Goal: Task Accomplishment & Management: Use online tool/utility

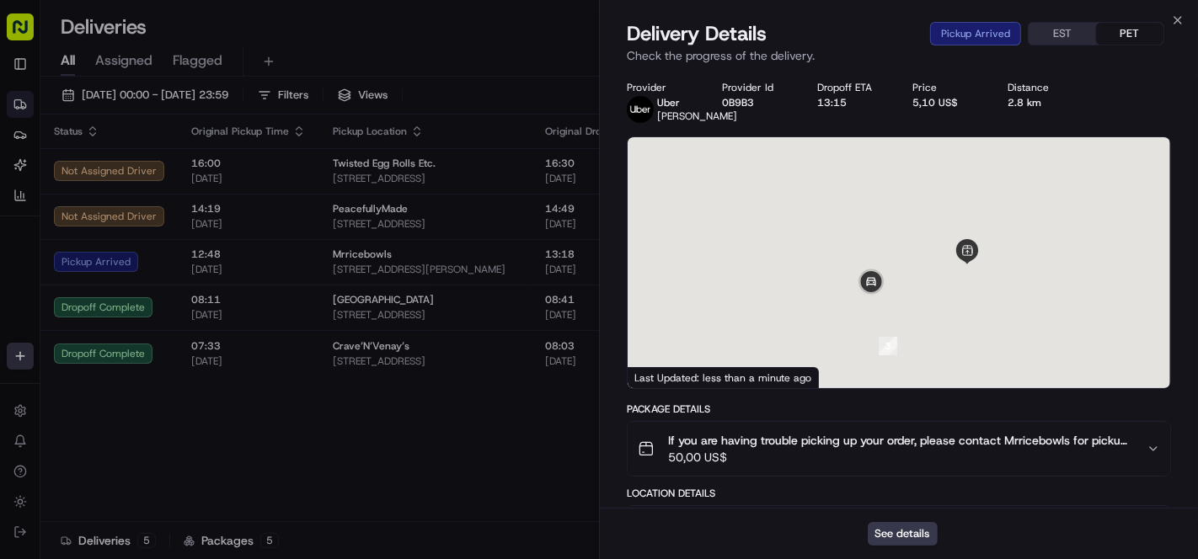
drag, startPoint x: 1033, startPoint y: 329, endPoint x: 958, endPoint y: 208, distance: 141.9
click at [958, 208] on div at bounding box center [899, 262] width 543 height 251
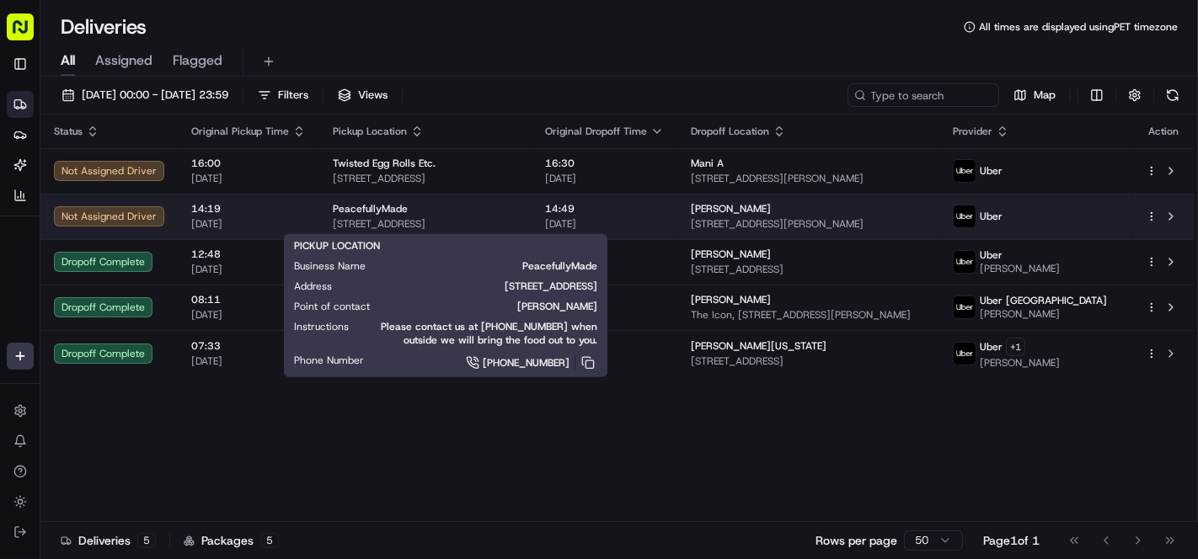
click at [518, 220] on span "[STREET_ADDRESS]" at bounding box center [425, 223] width 185 height 13
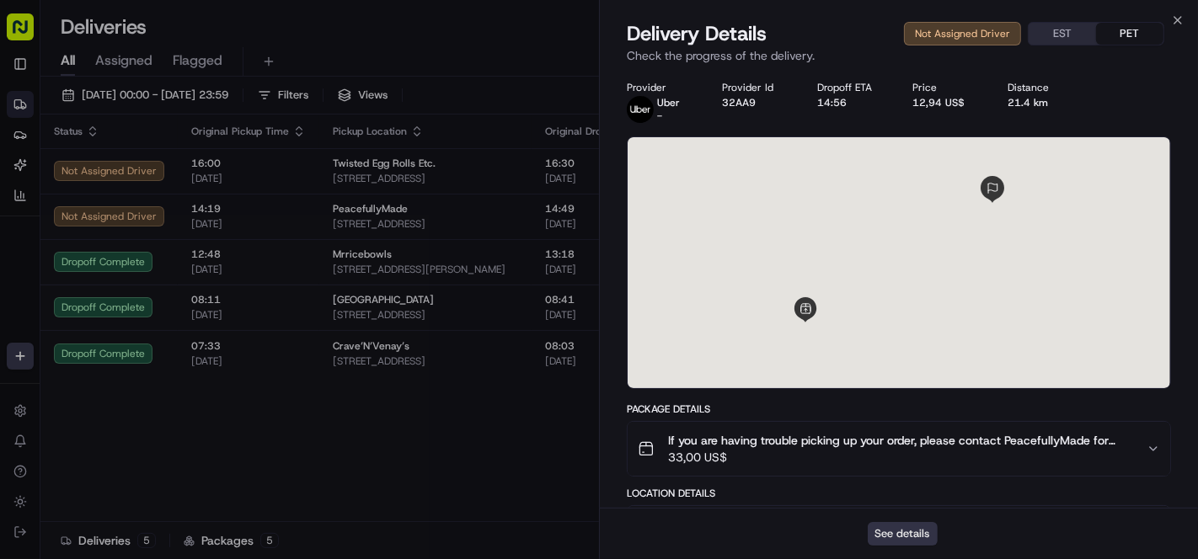
click at [896, 526] on button "See details" at bounding box center [903, 534] width 70 height 24
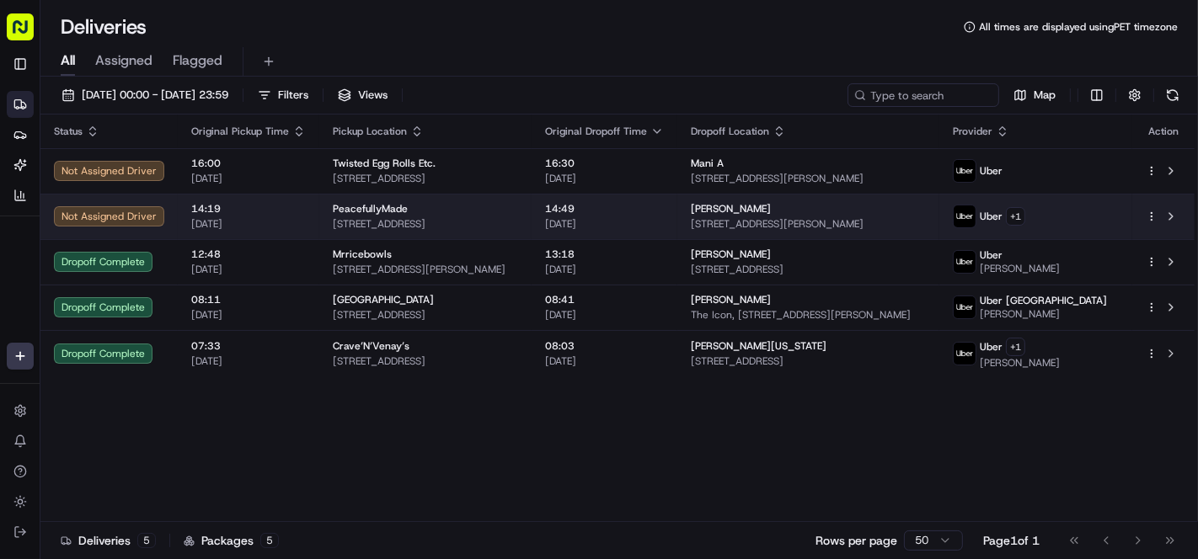
click at [590, 227] on td "14:49 [DATE]" at bounding box center [605, 216] width 146 height 45
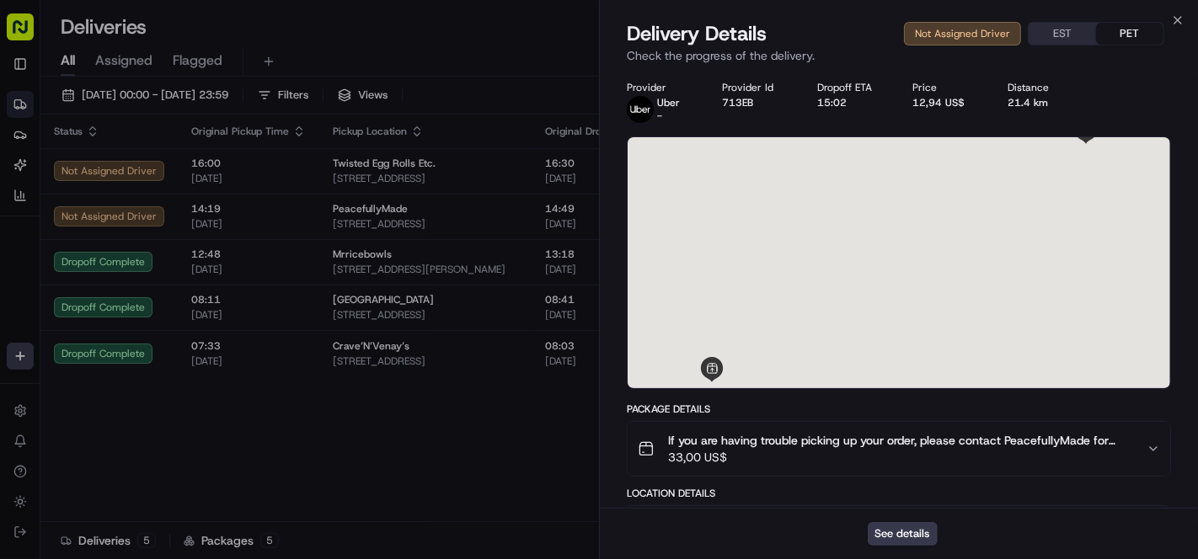
scroll to position [244, 0]
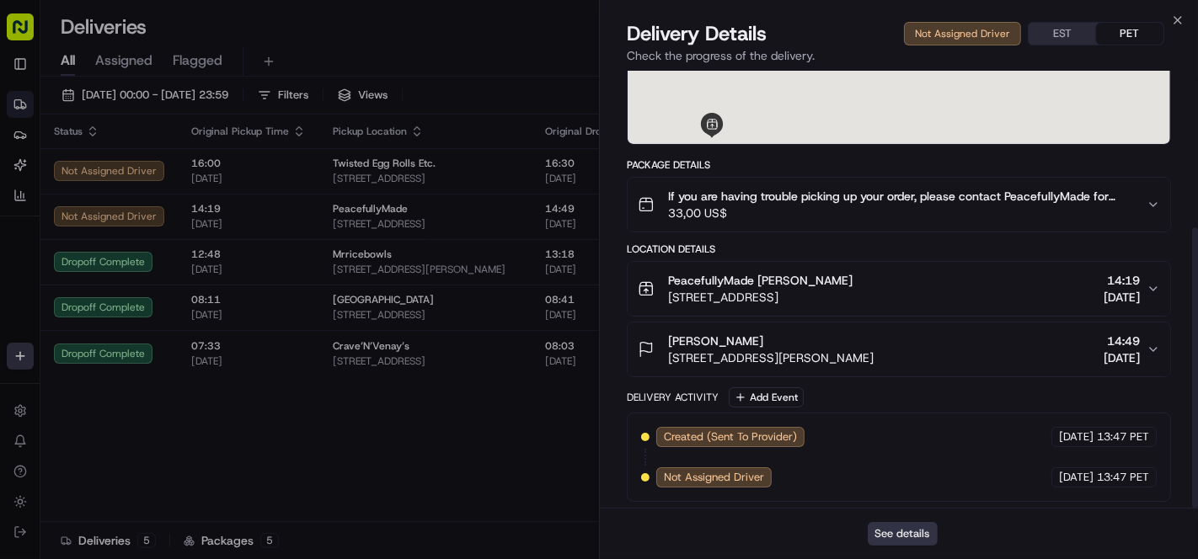
click at [888, 524] on button "See details" at bounding box center [903, 534] width 70 height 24
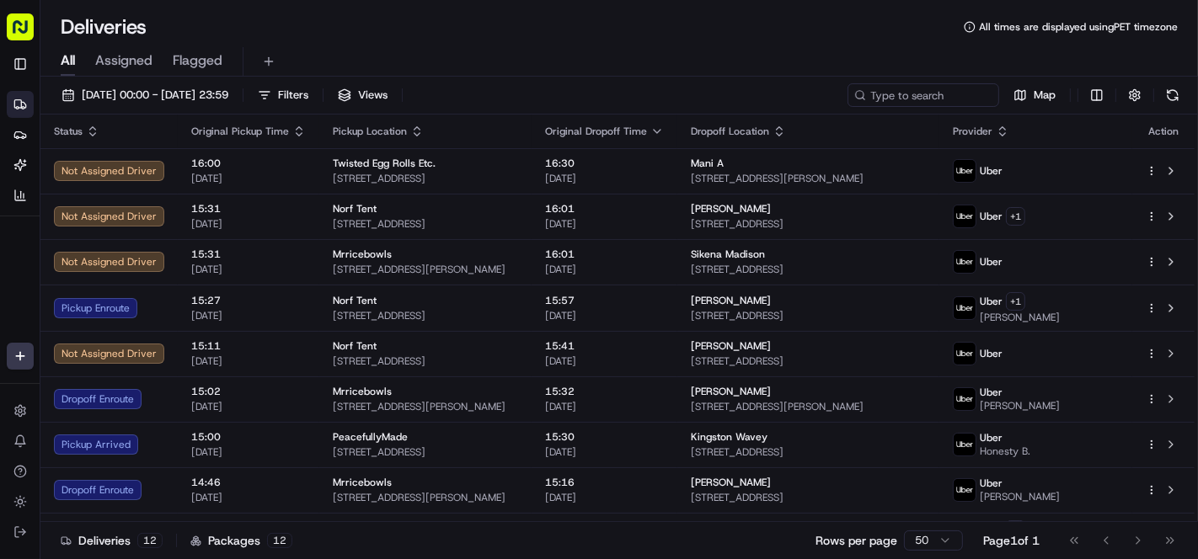
click at [487, 25] on div "Deliveries All times are displayed using PET timezone" at bounding box center [619, 26] width 1158 height 27
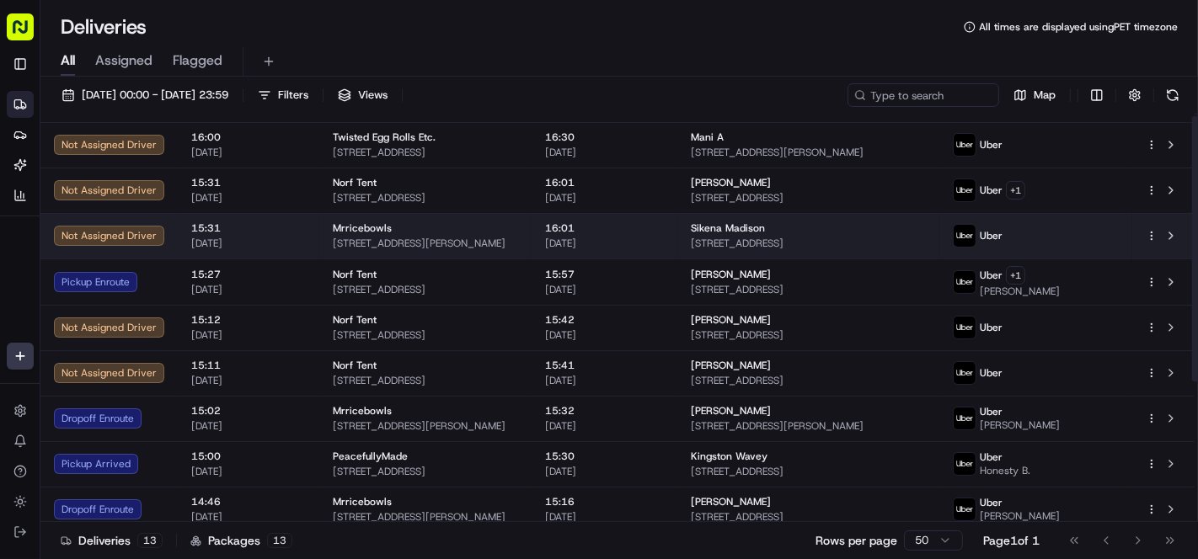
scroll to position [0, 0]
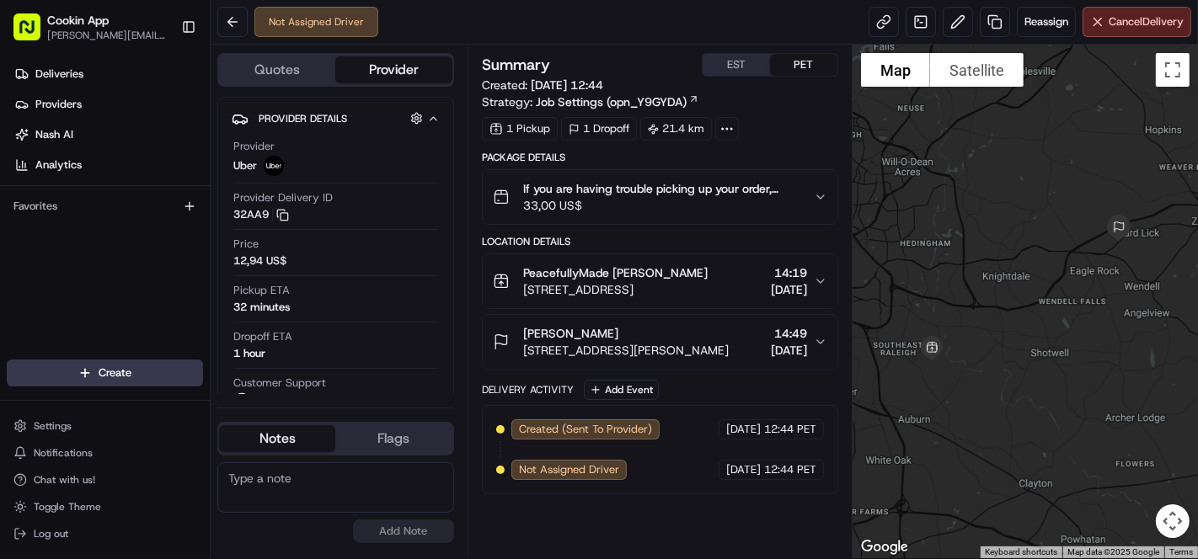
click at [641, 270] on span "PeacefullyMade [PERSON_NAME]" at bounding box center [615, 273] width 184 height 17
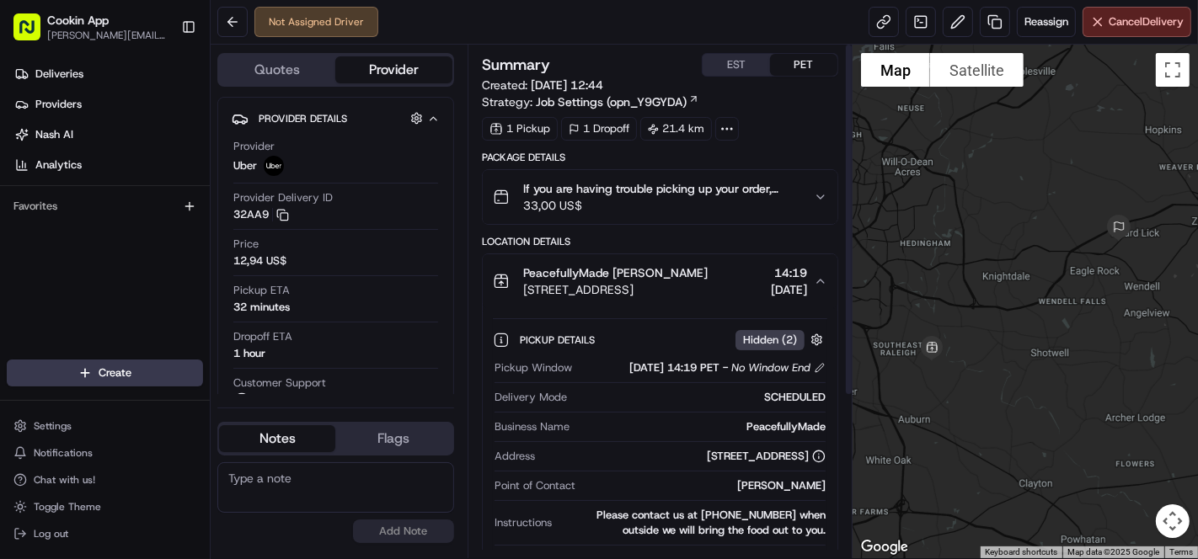
click at [676, 306] on button "PeacefullyMade Jabari Crenshaw 3608 Marshlane Way, Raleigh, NC 27610, USA 14:19…" at bounding box center [660, 281] width 355 height 54
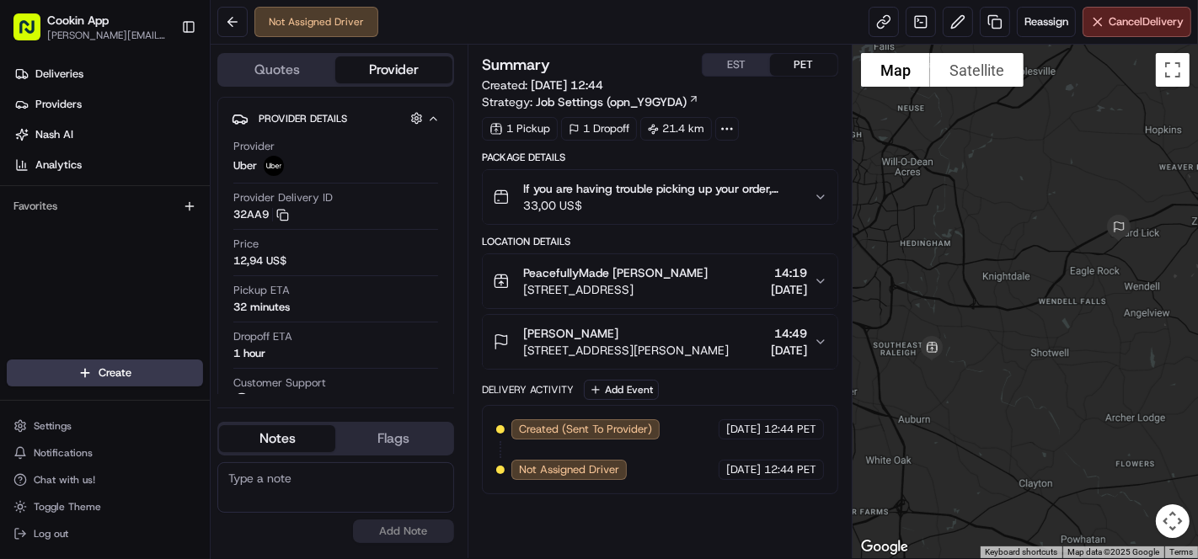
click at [671, 203] on span "33,00 US$" at bounding box center [661, 205] width 277 height 17
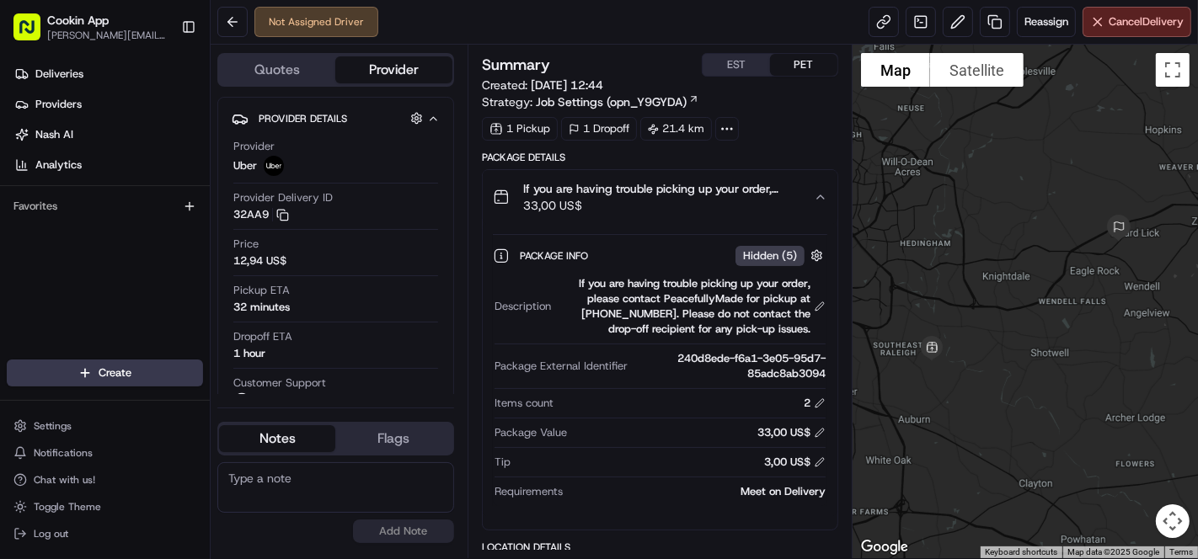
click at [628, 143] on div "Summary EST PET Created: 20/08/2025 12:44 Strategy: Job Settings (opn_Y9GYDA) 1…" at bounding box center [660, 426] width 356 height 747
click at [618, 184] on span "If you are having trouble picking up your order, please contact PeacefullyMade …" at bounding box center [661, 188] width 277 height 17
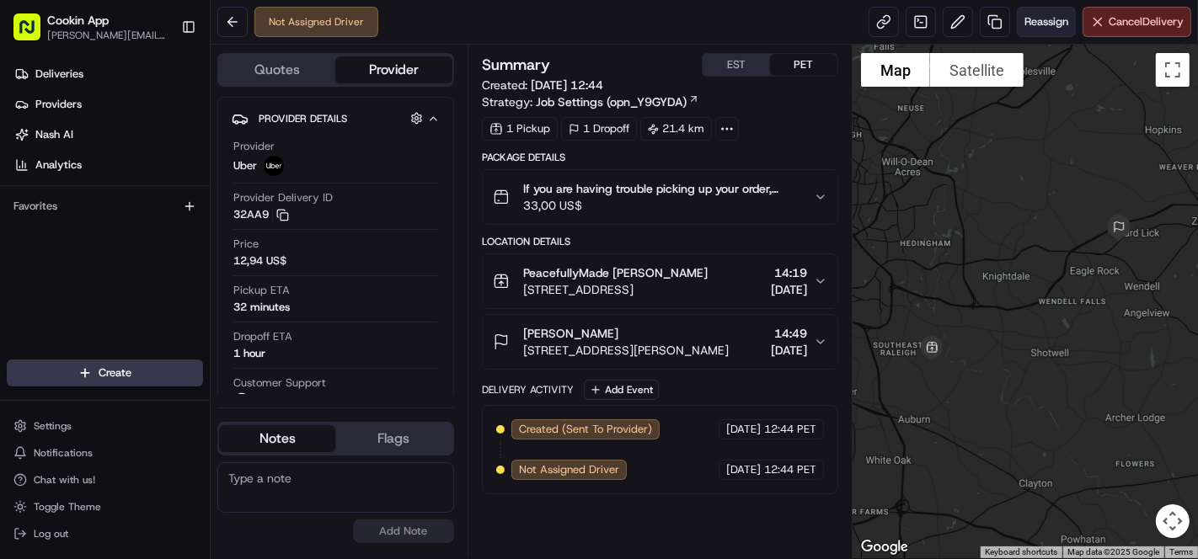
click at [1029, 25] on span "Reassign" at bounding box center [1046, 21] width 44 height 15
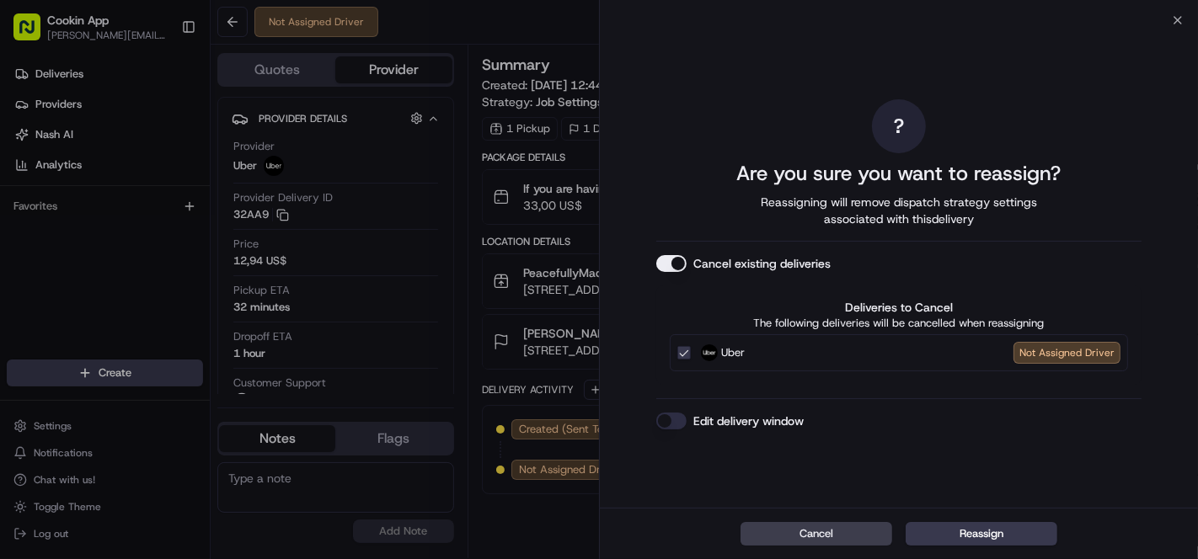
click at [688, 266] on div "Cancel existing deliveries" at bounding box center [898, 263] width 485 height 17
click at [676, 261] on button "Cancel existing deliveries" at bounding box center [671, 263] width 30 height 17
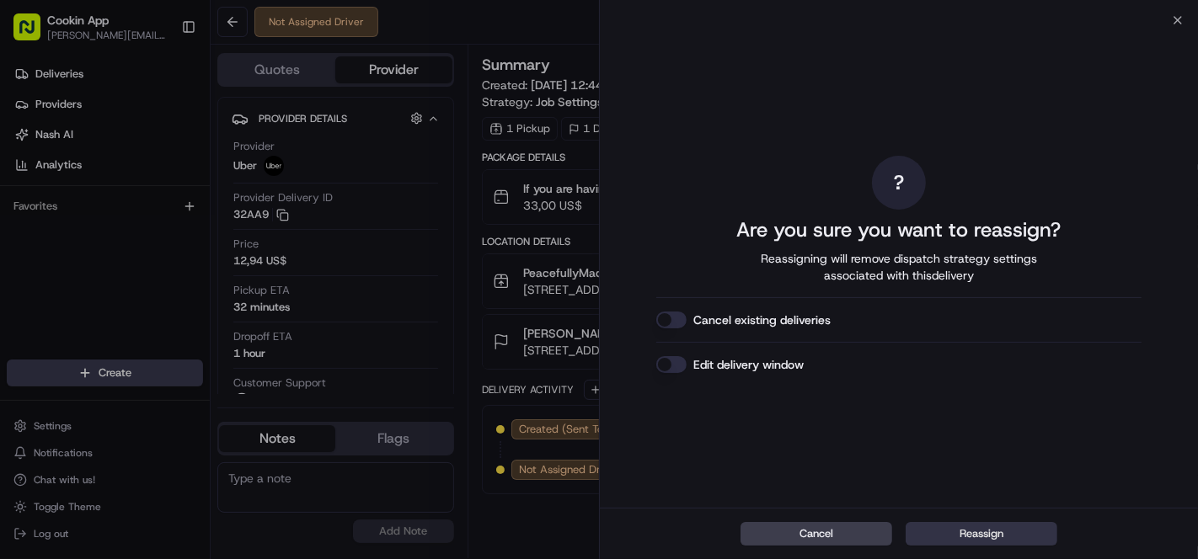
click at [998, 543] on button "Reassign" at bounding box center [982, 534] width 152 height 24
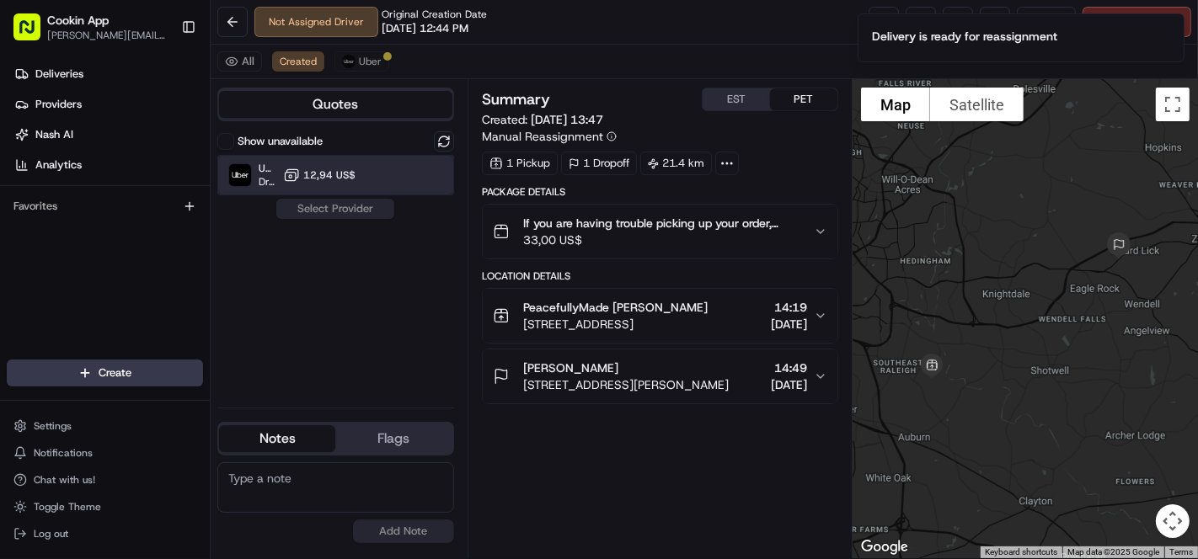
click at [318, 165] on div "Uber Dropoff ETA 1 hour 12,94 US$" at bounding box center [335, 175] width 237 height 40
click at [332, 208] on button "Assign Provider" at bounding box center [335, 209] width 120 height 20
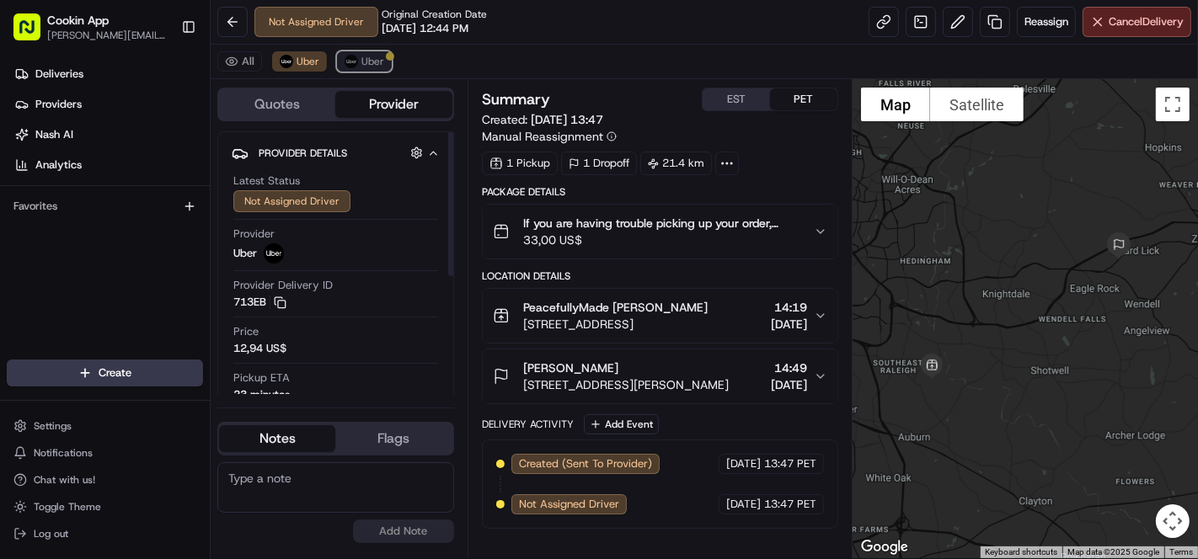
click at [350, 56] on img at bounding box center [351, 61] width 13 height 13
click at [953, 22] on button at bounding box center [958, 22] width 30 height 30
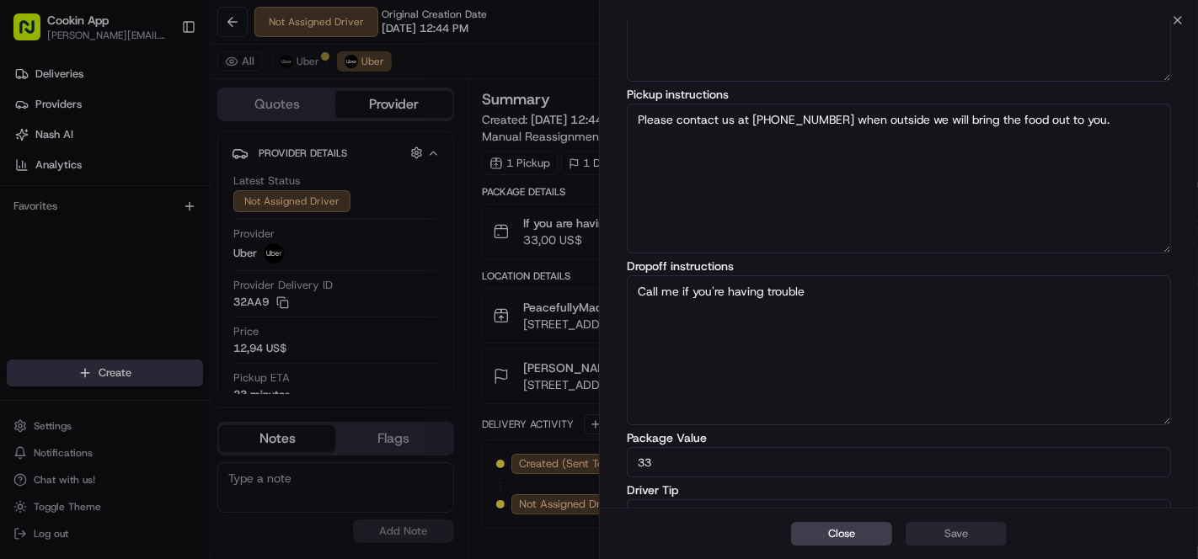
scroll to position [222, 0]
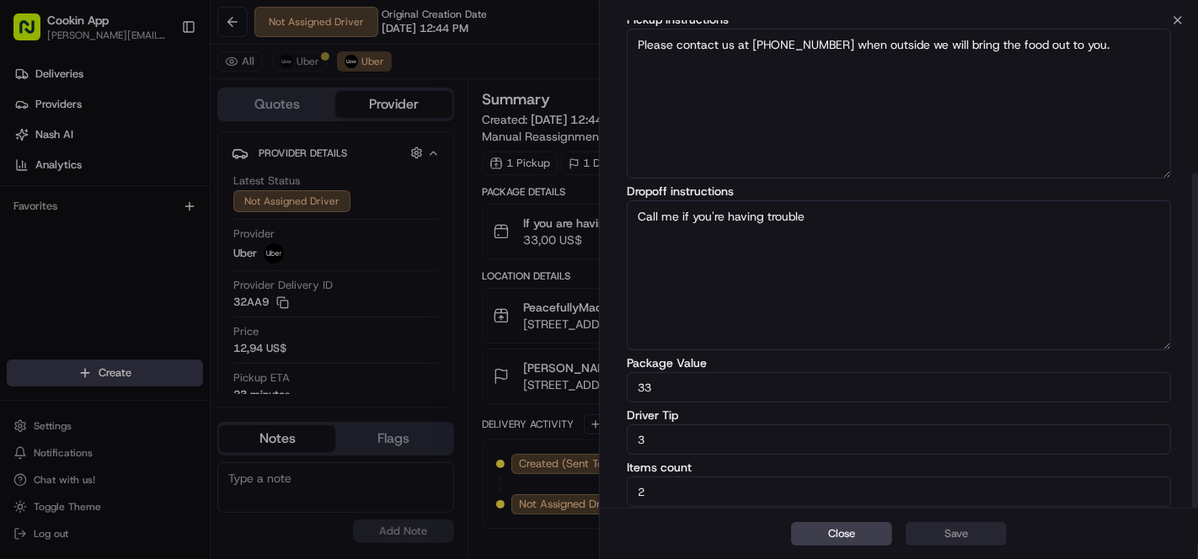
drag, startPoint x: 678, startPoint y: 439, endPoint x: 489, endPoint y: 420, distance: 190.5
click at [489, 420] on body "Cookin App [EMAIL_ADDRESS][DOMAIN_NAME] Toggle Sidebar Deliveries Providers [PE…" at bounding box center [599, 279] width 1198 height 559
type input "5"
click at [939, 532] on button "Save" at bounding box center [956, 534] width 101 height 24
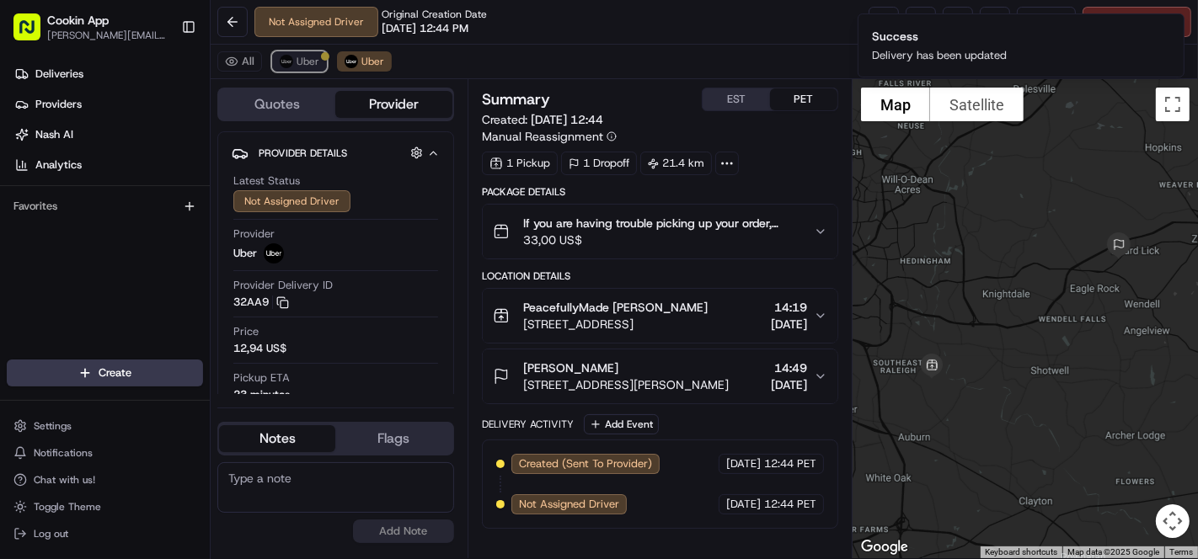
click at [298, 65] on span "Uber" at bounding box center [308, 61] width 23 height 13
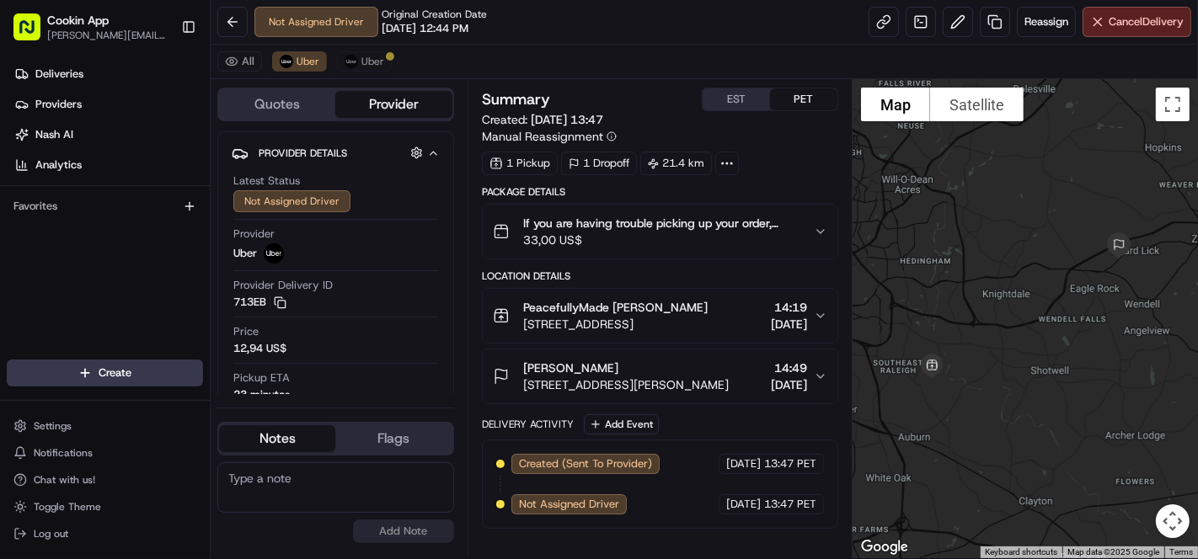
click at [377, 71] on div "All Uber Uber" at bounding box center [704, 62] width 987 height 35
click at [372, 61] on span "Uber" at bounding box center [372, 61] width 23 height 13
click at [310, 52] on button "Uber" at bounding box center [299, 61] width 55 height 20
click at [370, 68] on button "Uber" at bounding box center [364, 61] width 55 height 20
click at [580, 304] on span "PeacefullyMade [PERSON_NAME]" at bounding box center [615, 307] width 184 height 17
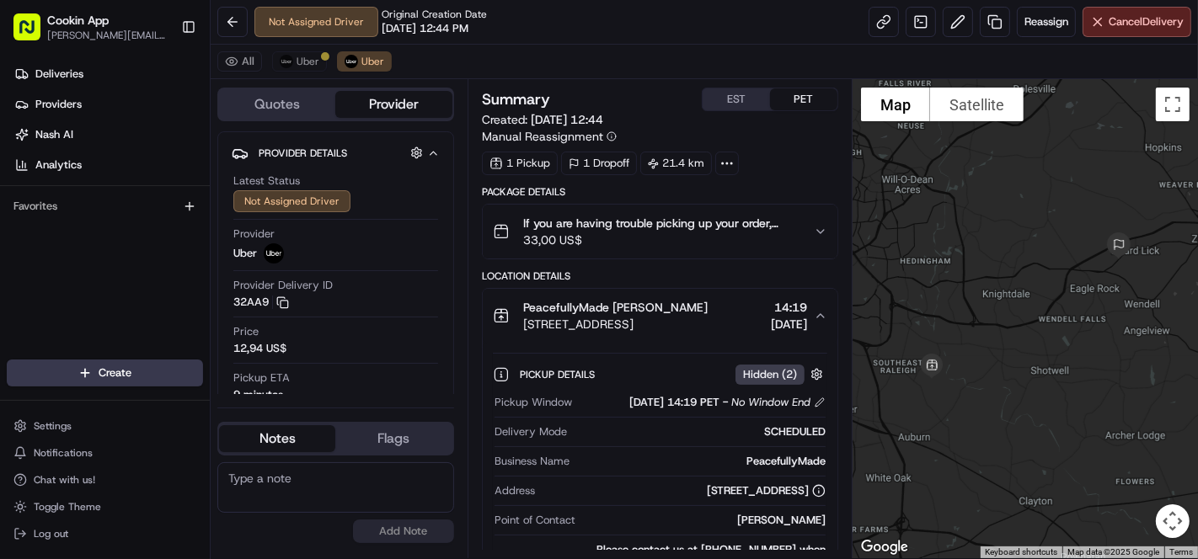
click at [580, 304] on span "PeacefullyMade [PERSON_NAME]" at bounding box center [615, 307] width 184 height 17
click at [592, 225] on span "If you are having trouble picking up your order, please contact PeacefullyMade …" at bounding box center [661, 223] width 277 height 17
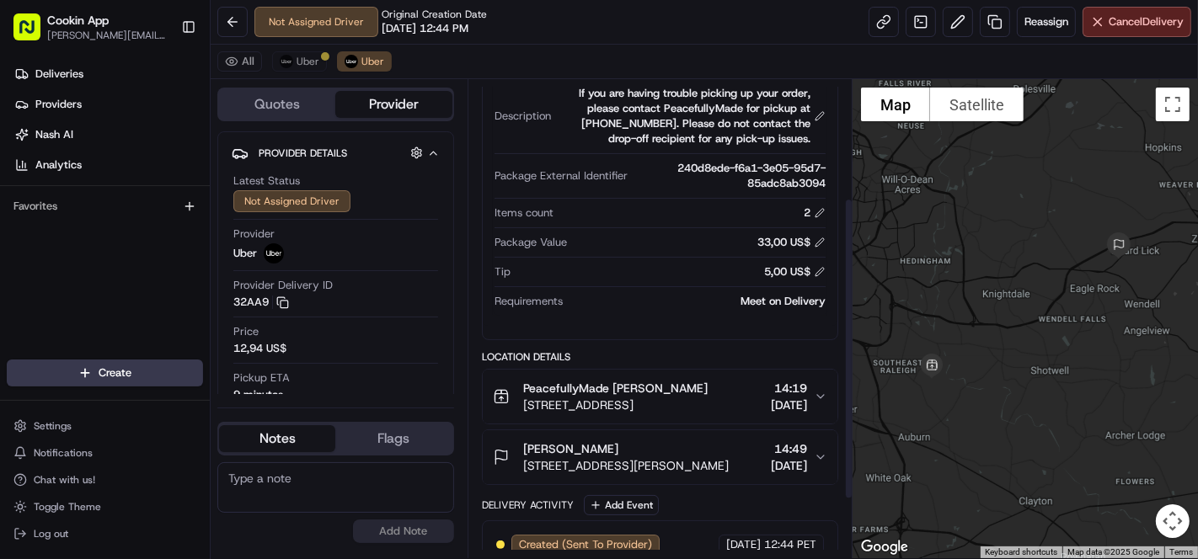
scroll to position [187, 0]
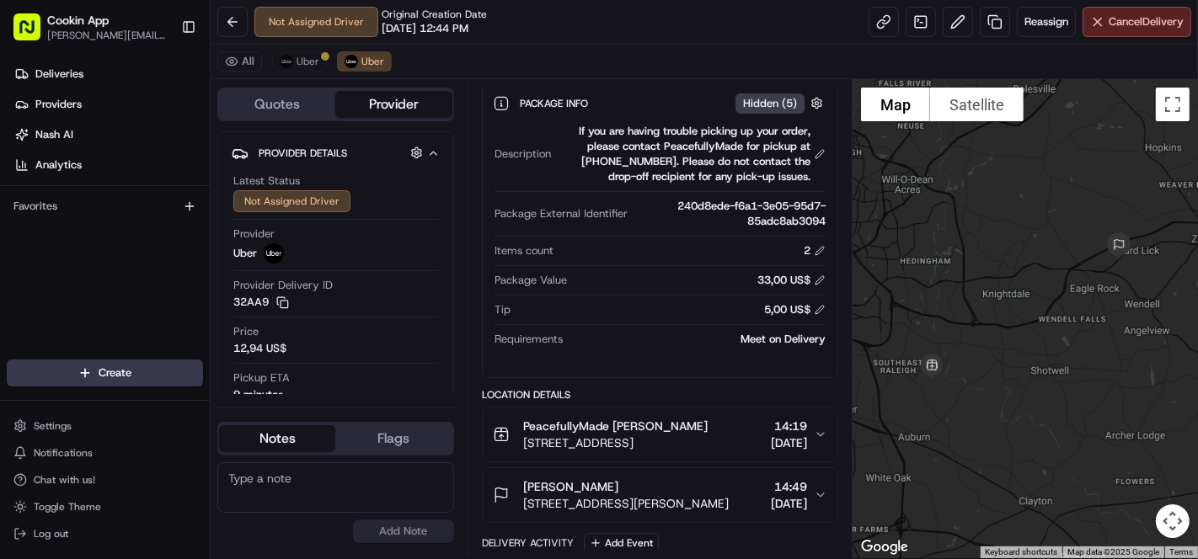
click at [654, 22] on div "Not Assigned Driver Original Creation Date 08/20/2025 12:44 PM Reassign Cancel …" at bounding box center [704, 22] width 987 height 45
click at [317, 57] on span "Uber" at bounding box center [308, 61] width 23 height 13
click at [372, 71] on button "Uber" at bounding box center [364, 61] width 55 height 20
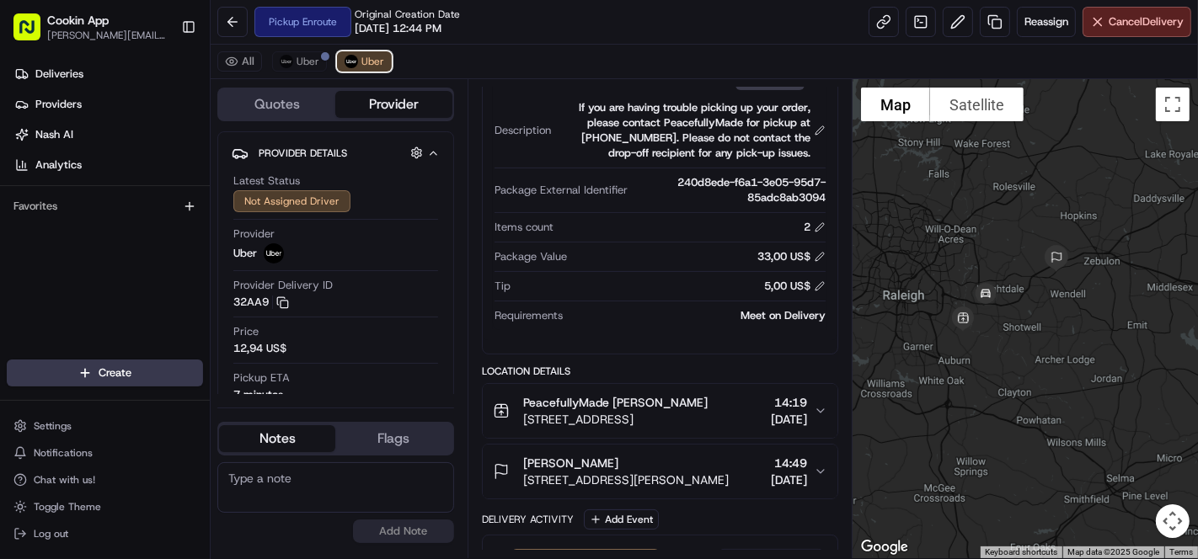
scroll to position [280, 0]
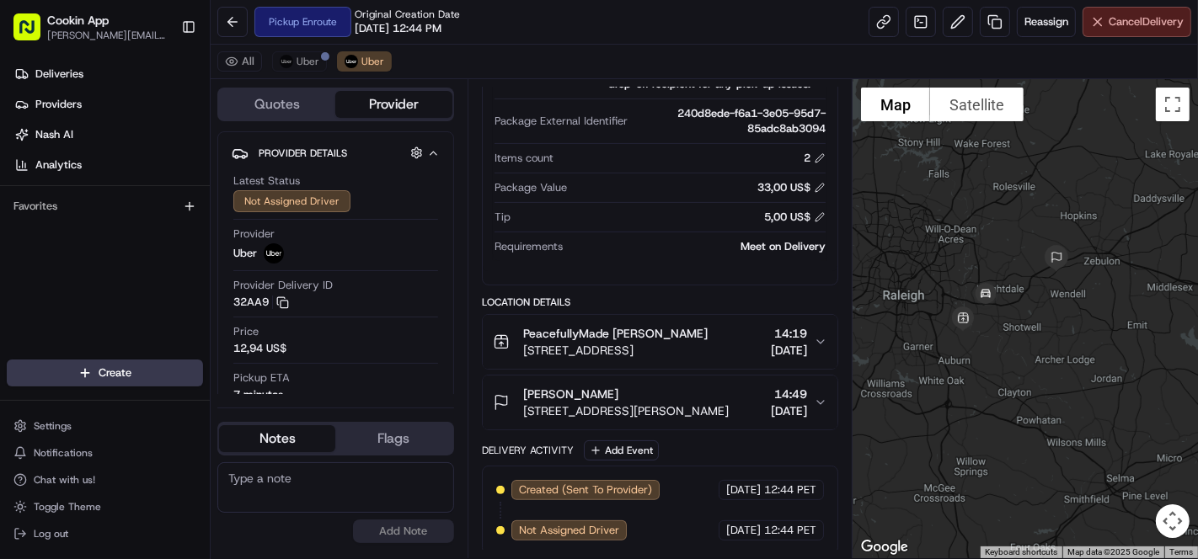
click at [1092, 21] on button "Cancel Delivery" at bounding box center [1137, 22] width 109 height 30
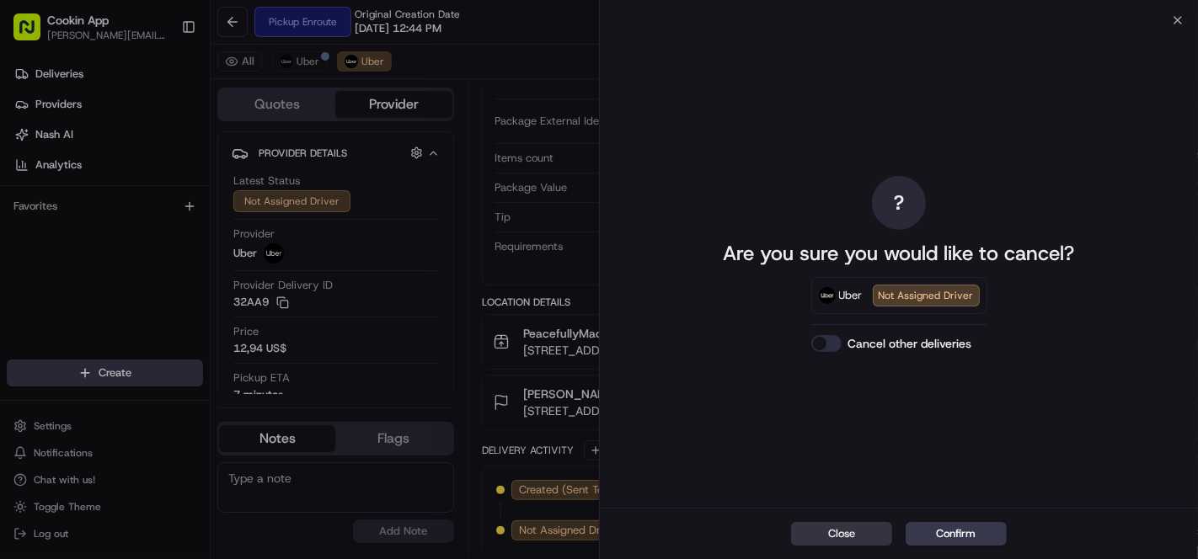
click at [859, 526] on button "Close" at bounding box center [841, 534] width 101 height 24
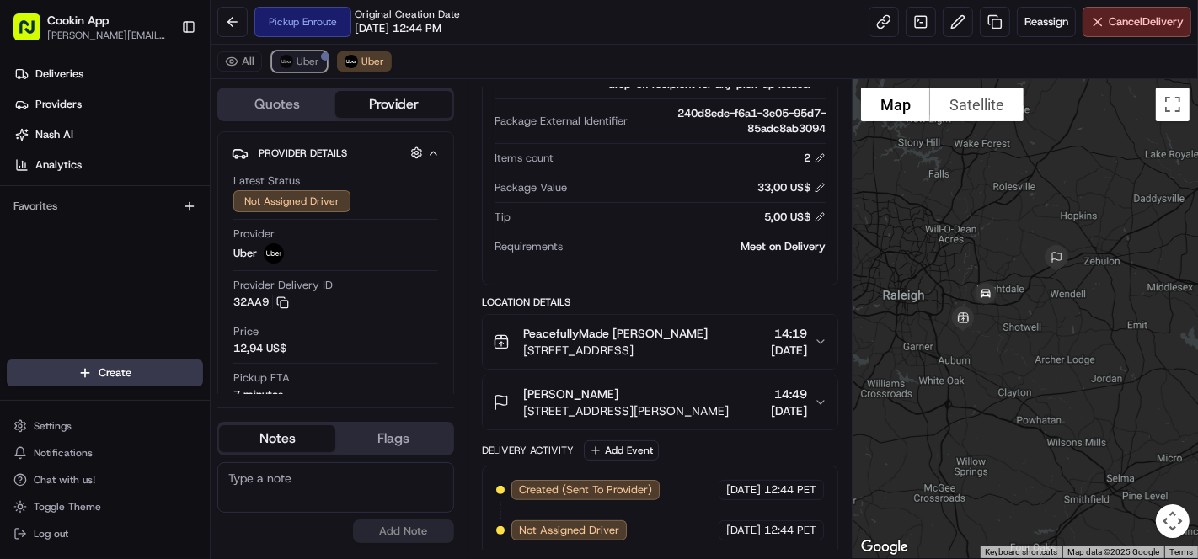
click at [312, 63] on span "Uber" at bounding box center [308, 61] width 23 height 13
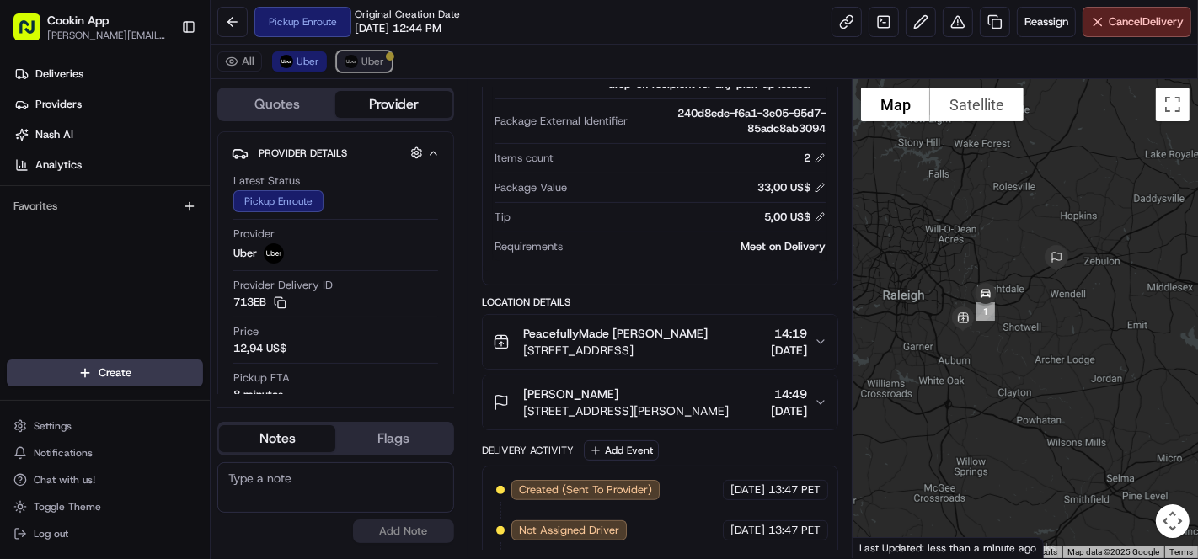
click at [354, 61] on img at bounding box center [351, 61] width 13 height 13
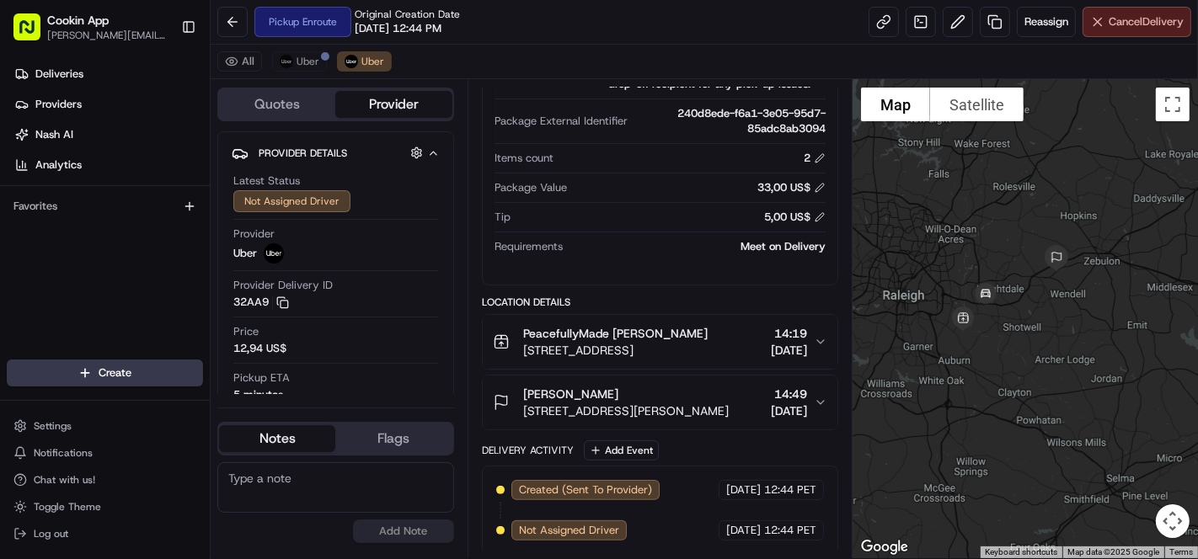
click at [1098, 18] on button "Cancel Delivery" at bounding box center [1137, 22] width 109 height 30
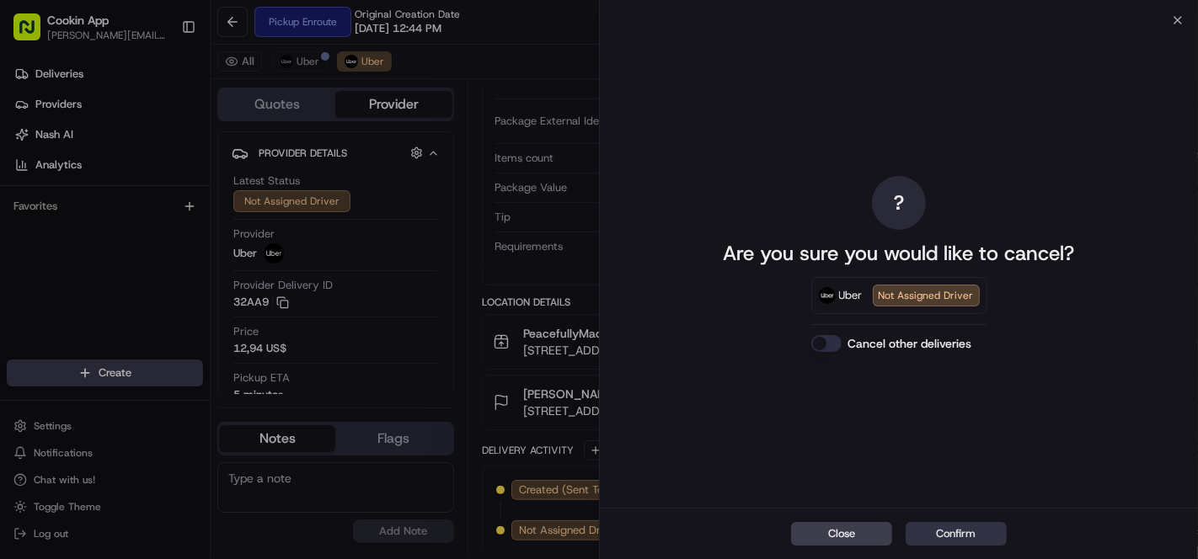
click at [945, 529] on button "Confirm" at bounding box center [956, 534] width 101 height 24
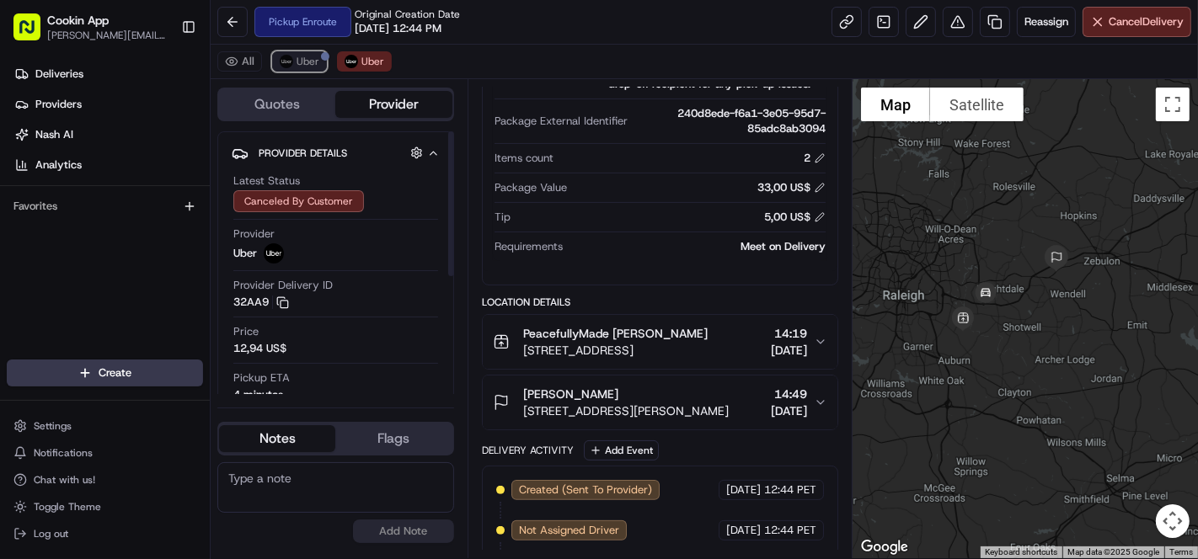
drag, startPoint x: 296, startPoint y: 56, endPoint x: 313, endPoint y: 61, distance: 18.4
click at [297, 56] on span "Uber" at bounding box center [308, 61] width 23 height 13
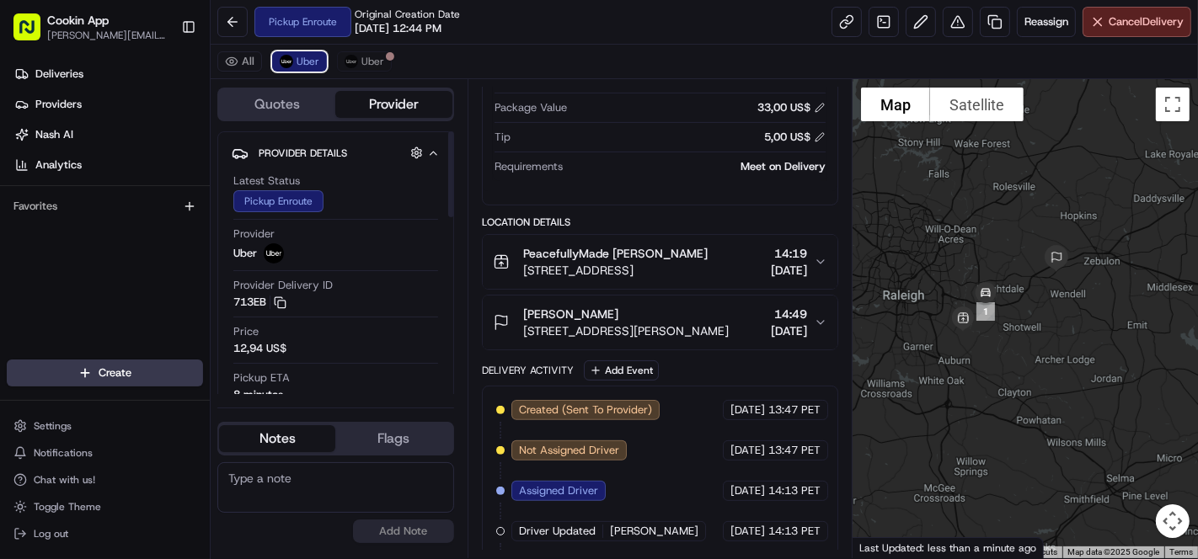
scroll to position [399, 0]
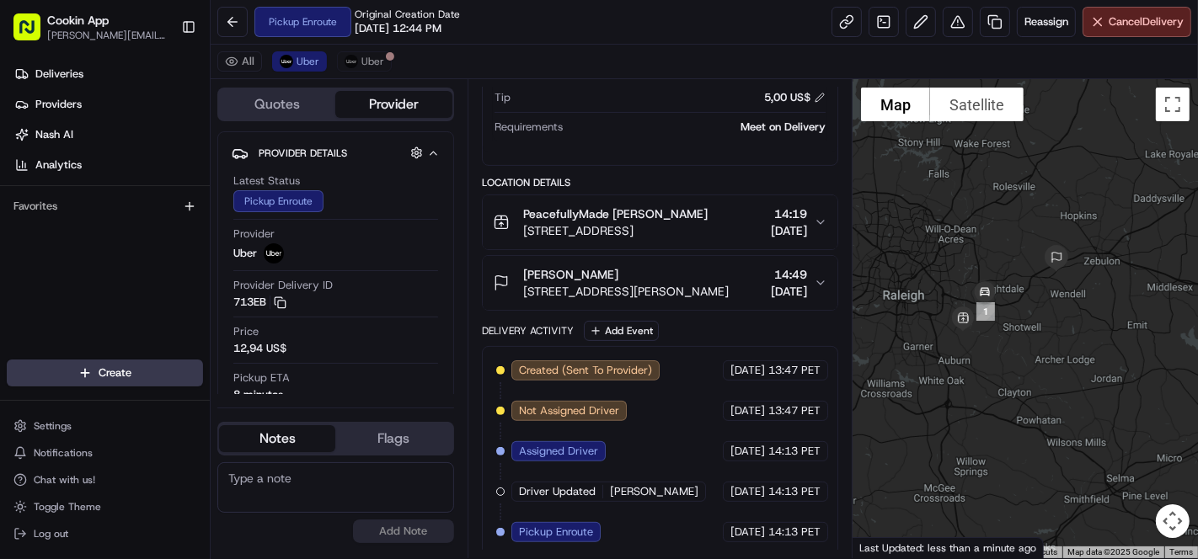
click at [544, 35] on div "Pickup Enroute Original Creation Date 08/20/2025 12:44 PM Reassign Cancel Deliv…" at bounding box center [704, 22] width 987 height 45
click at [676, 290] on span "[STREET_ADDRESS][PERSON_NAME]" at bounding box center [626, 291] width 206 height 17
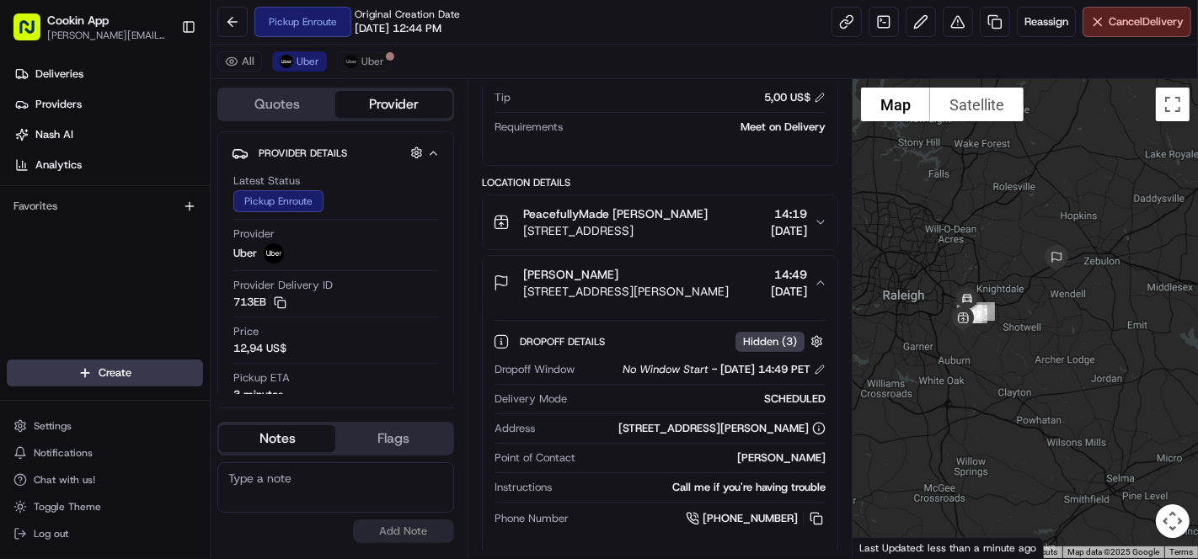
drag, startPoint x: 820, startPoint y: 512, endPoint x: 783, endPoint y: 480, distance: 48.3
click at [820, 512] on button at bounding box center [816, 519] width 19 height 19
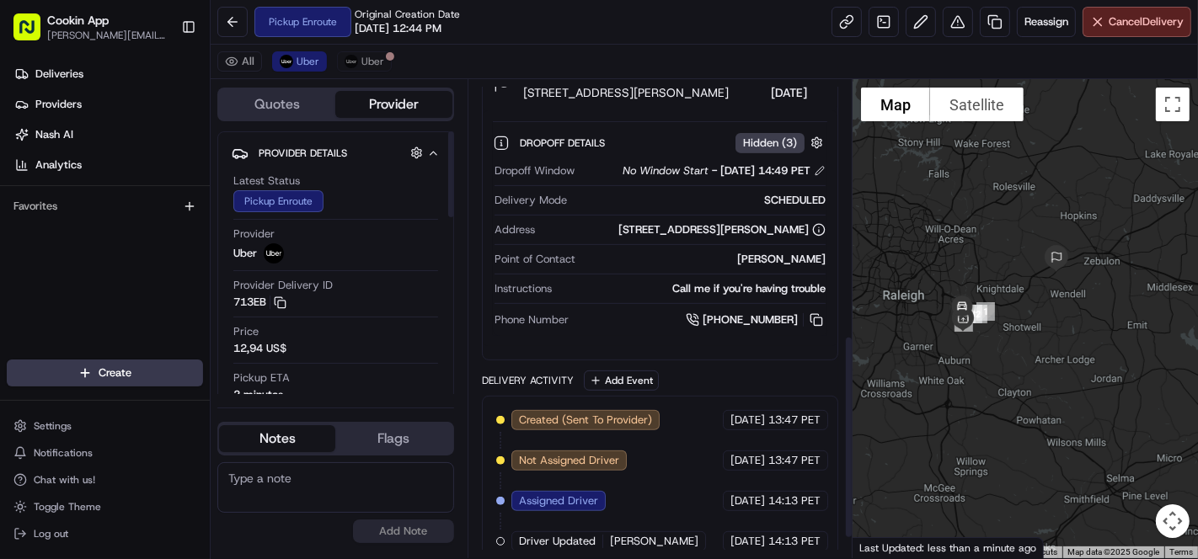
scroll to position [647, 0]
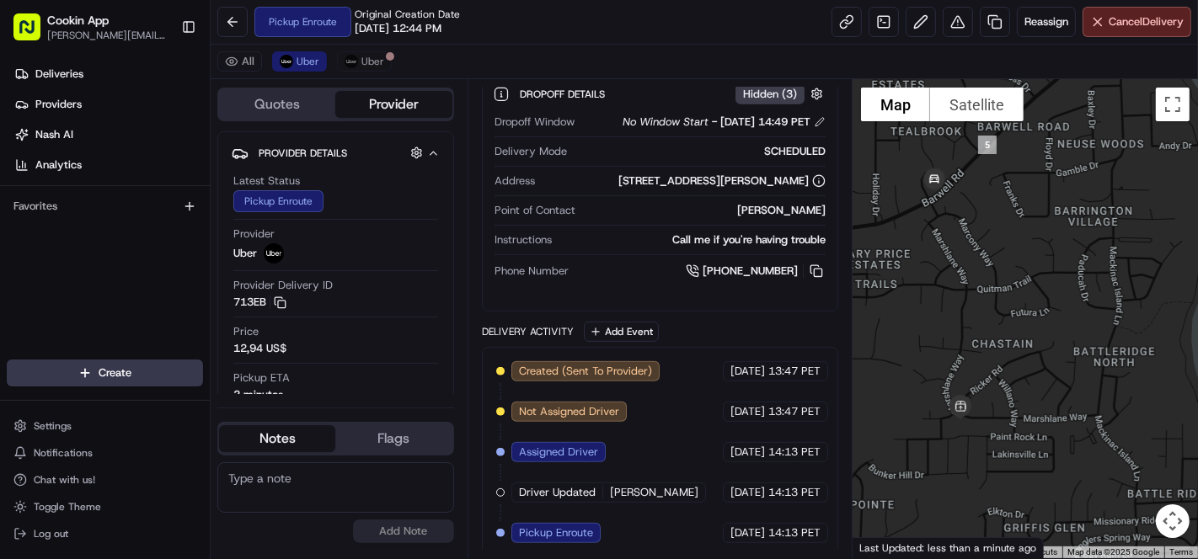
drag, startPoint x: 1008, startPoint y: 363, endPoint x: 1046, endPoint y: 287, distance: 84.8
click at [1046, 287] on div at bounding box center [1025, 318] width 345 height 479
click at [510, 25] on div "Pickup Enroute Original Creation Date 08/20/2025 12:44 PM Reassign Cancel Deliv…" at bounding box center [704, 22] width 987 height 45
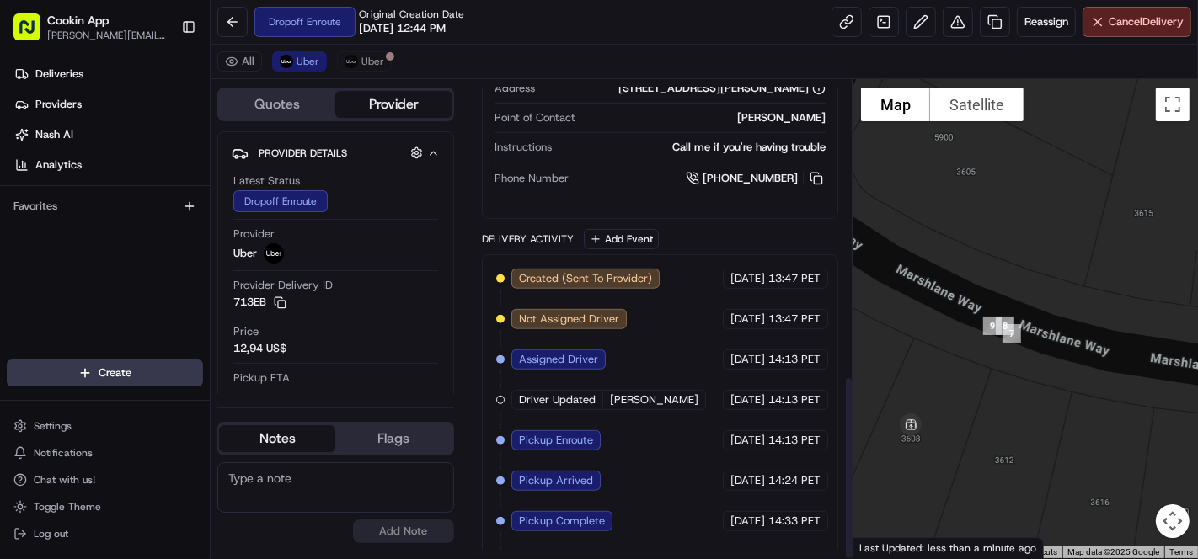
scroll to position [767, 0]
